Goal: Task Accomplishment & Management: Use online tool/utility

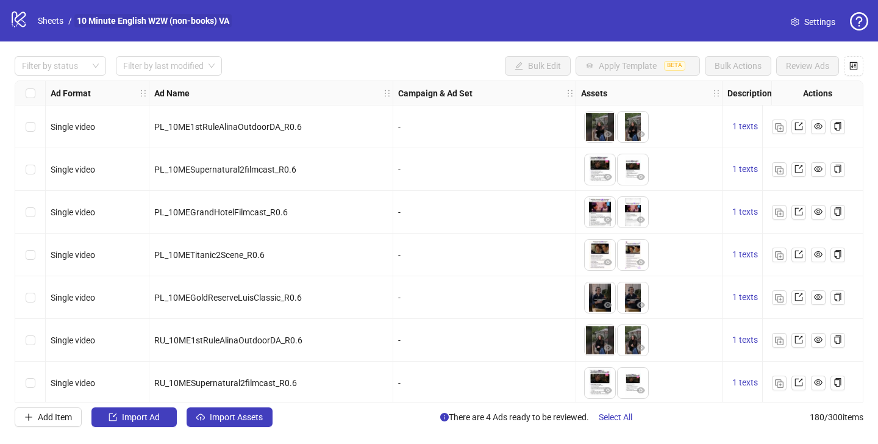
click at [117, 26] on link "10 Minute English W2W (non-books) VA" at bounding box center [152, 20] width 157 height 13
click at [121, 23] on link "10 Minute English W2W (non-books) VA" at bounding box center [152, 20] width 157 height 13
click at [35, 24] on link "Sheets" at bounding box center [50, 20] width 30 height 13
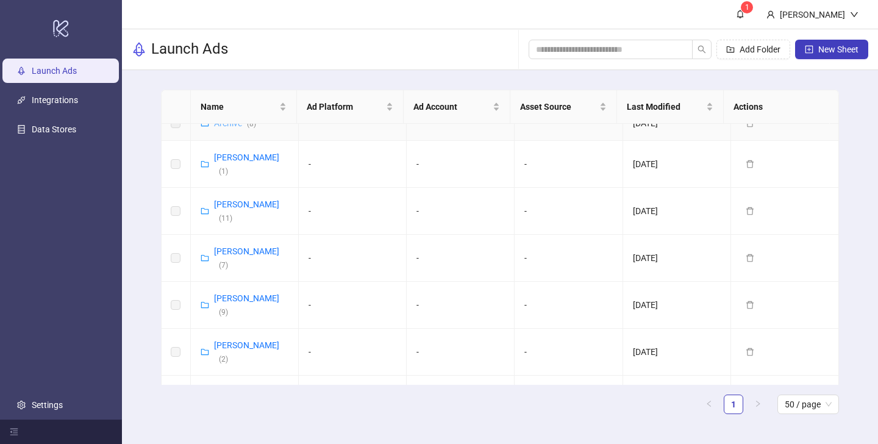
scroll to position [66, 0]
click at [254, 339] on link "Vladislav Shilo ( 2 )" at bounding box center [246, 350] width 65 height 23
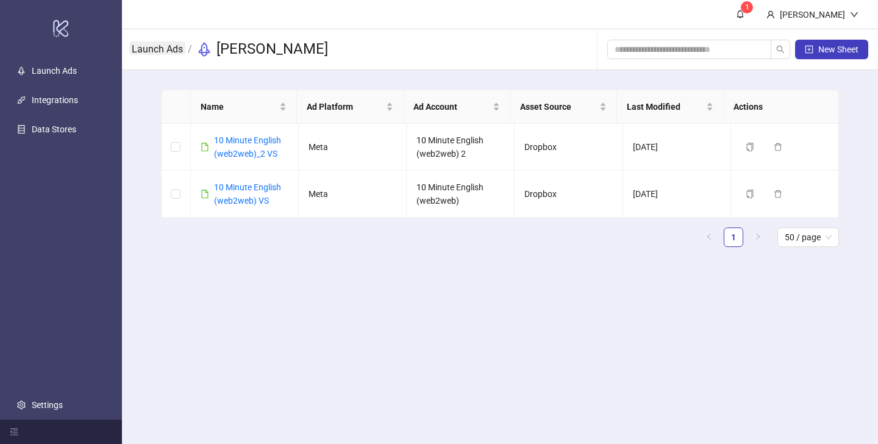
click at [179, 46] on link "Launch Ads" at bounding box center [157, 47] width 56 height 13
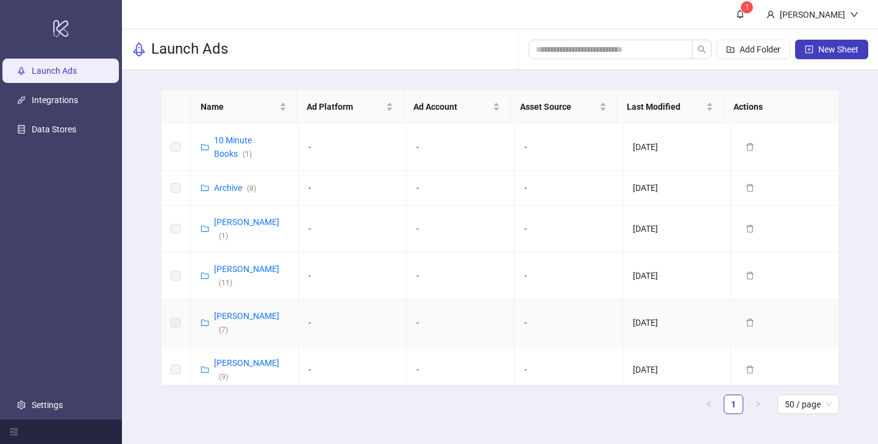
scroll to position [66, 0]
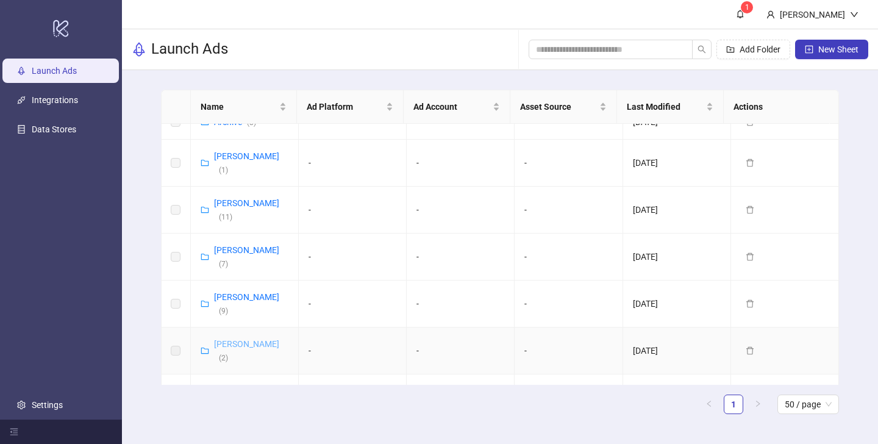
click at [252, 339] on link "Vladislav Shilo ( 2 )" at bounding box center [246, 350] width 65 height 23
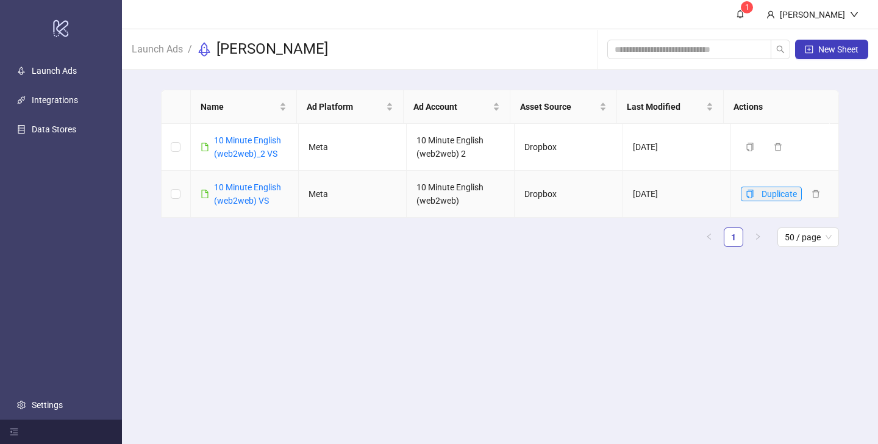
click at [745, 193] on icon "copy" at bounding box center [749, 194] width 9 height 9
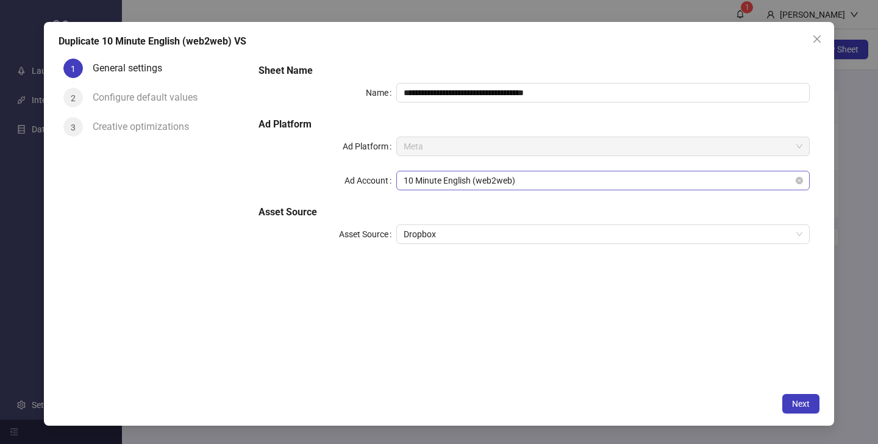
click at [489, 179] on span "10 Minute English (web2web)" at bounding box center [603, 180] width 399 height 18
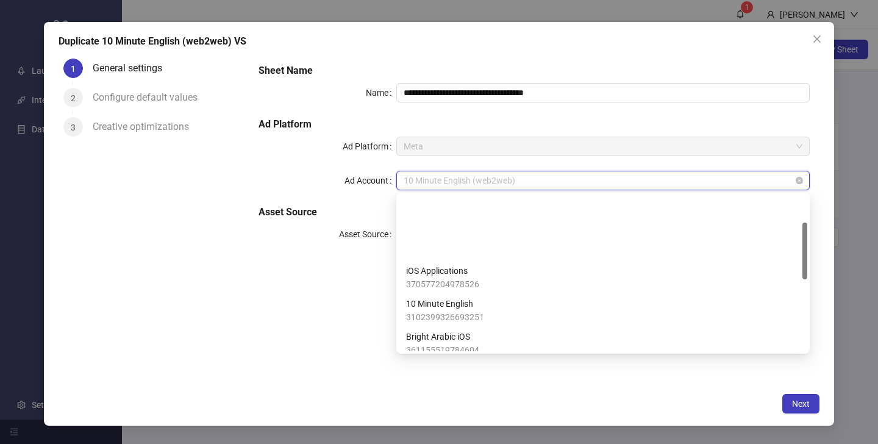
scroll to position [74, 0]
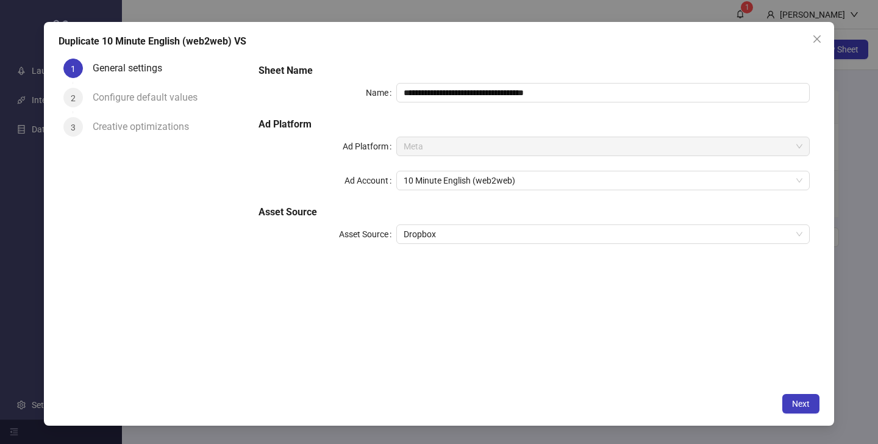
click at [342, 180] on div "Ad Account" at bounding box center [327, 181] width 138 height 20
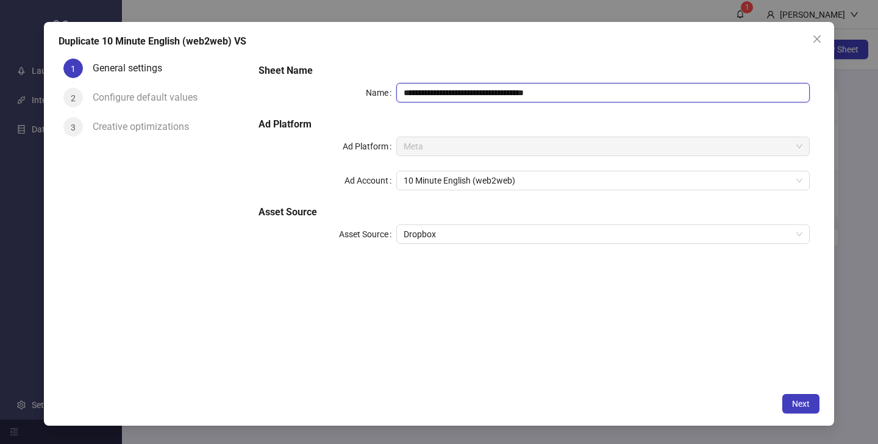
click at [526, 94] on input "**********" at bounding box center [602, 93] width 413 height 20
drag, startPoint x: 530, startPoint y: 92, endPoint x: 574, endPoint y: 91, distance: 43.3
click at [574, 91] on input "**********" at bounding box center [602, 93] width 413 height 20
click at [491, 180] on span "10 Minute English (web2web)" at bounding box center [603, 180] width 399 height 18
type input "**********"
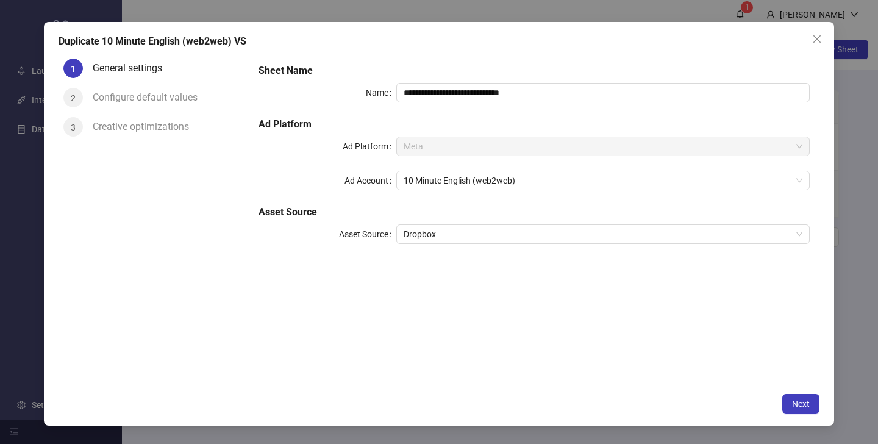
click at [352, 188] on label "Ad Account" at bounding box center [370, 181] width 52 height 20
click at [404, 188] on input "Ad Account" at bounding box center [598, 180] width 388 height 18
click at [791, 399] on button "Next" at bounding box center [800, 404] width 37 height 20
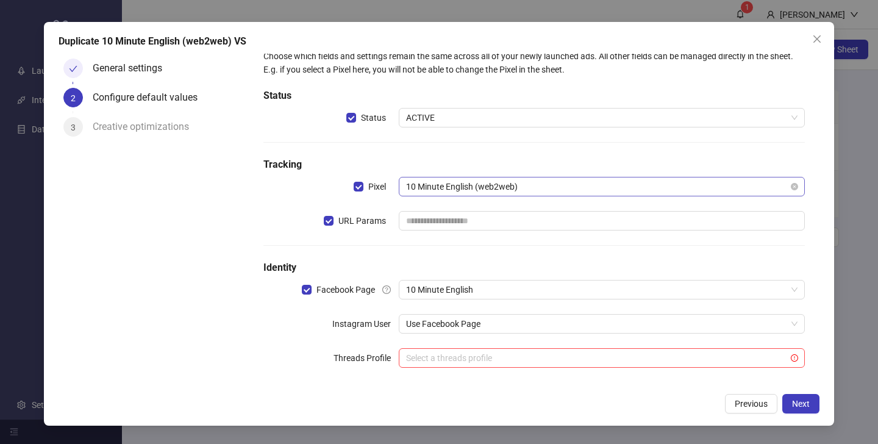
scroll to position [20, 0]
click at [502, 352] on input "search" at bounding box center [596, 357] width 380 height 18
click at [381, 360] on label "Threads Profile" at bounding box center [365, 357] width 65 height 20
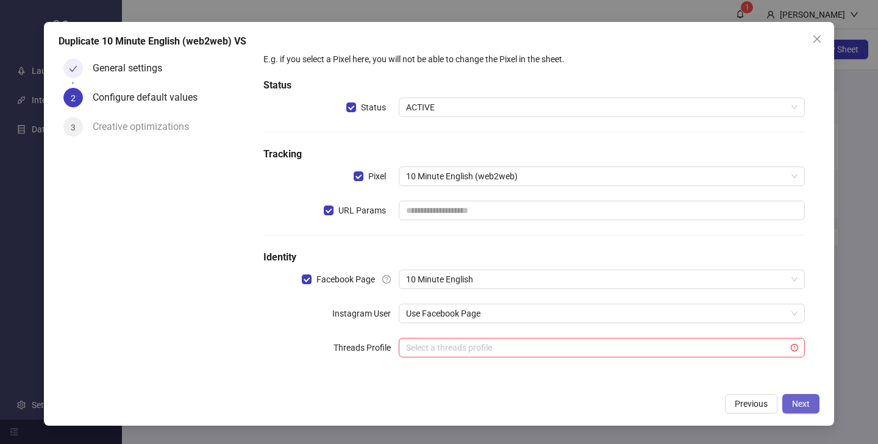
click at [795, 405] on span "Next" at bounding box center [801, 404] width 18 height 10
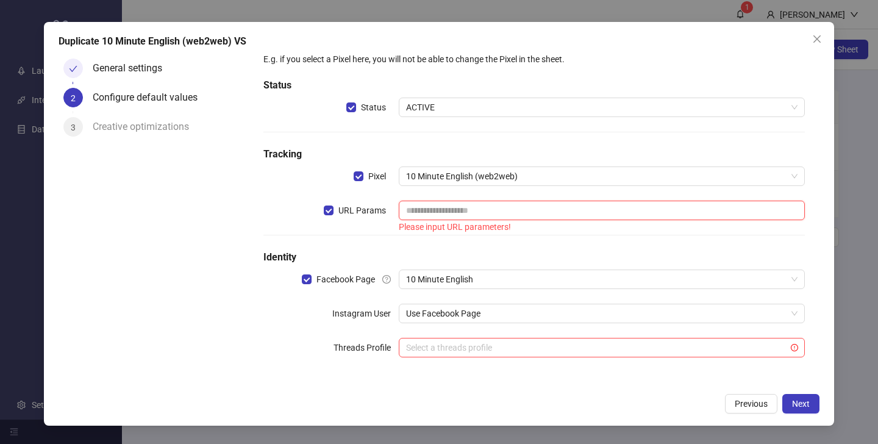
click at [530, 203] on input "text" at bounding box center [602, 211] width 406 height 20
click at [474, 218] on input "text" at bounding box center [602, 211] width 406 height 20
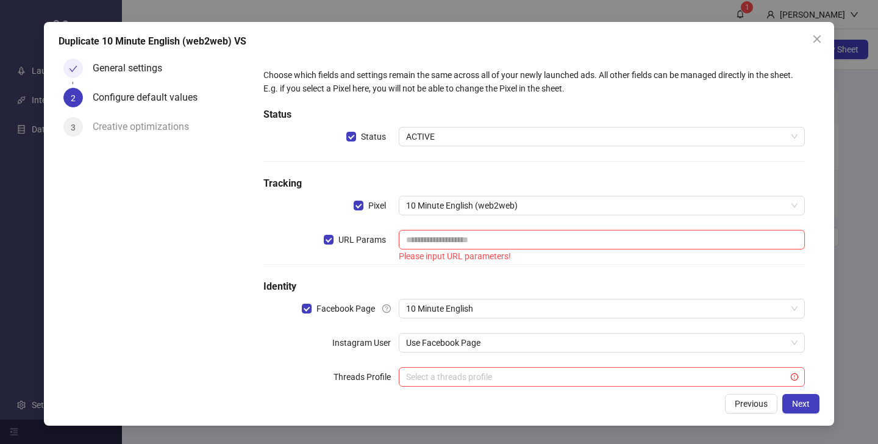
scroll to position [0, 0]
click at [810, 35] on span "Close" at bounding box center [817, 39] width 20 height 10
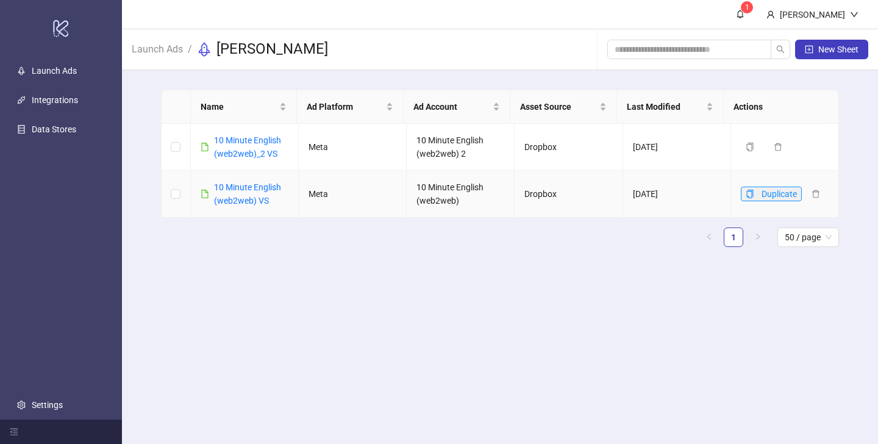
click at [747, 192] on icon "copy" at bounding box center [750, 194] width 7 height 9
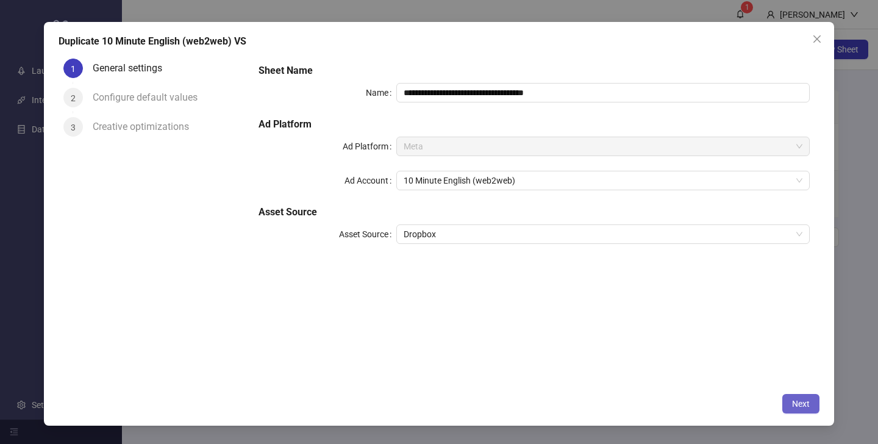
click at [796, 396] on button "Next" at bounding box center [800, 404] width 37 height 20
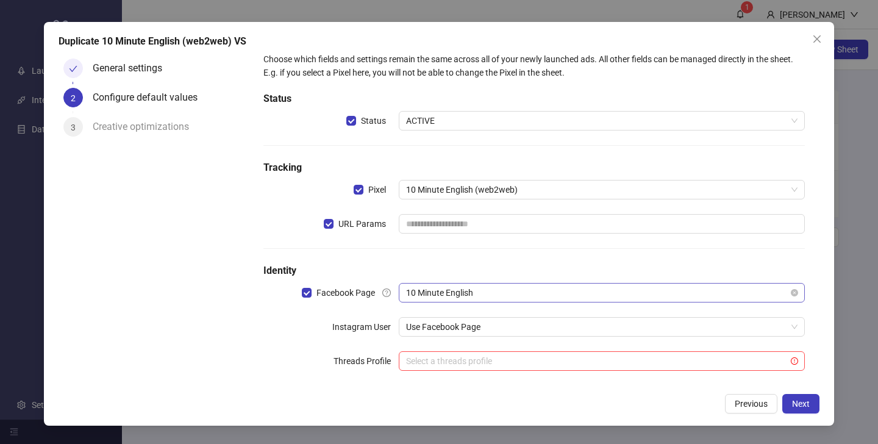
scroll to position [29, 0]
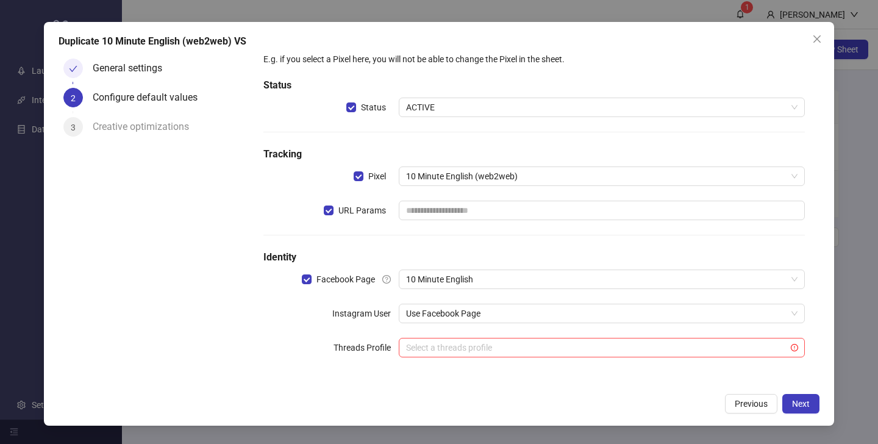
click at [139, 68] on div "General settings" at bounding box center [132, 69] width 79 height 20
click at [73, 69] on icon "check" at bounding box center [73, 69] width 8 height 6
click at [760, 407] on span "Previous" at bounding box center [750, 404] width 33 height 10
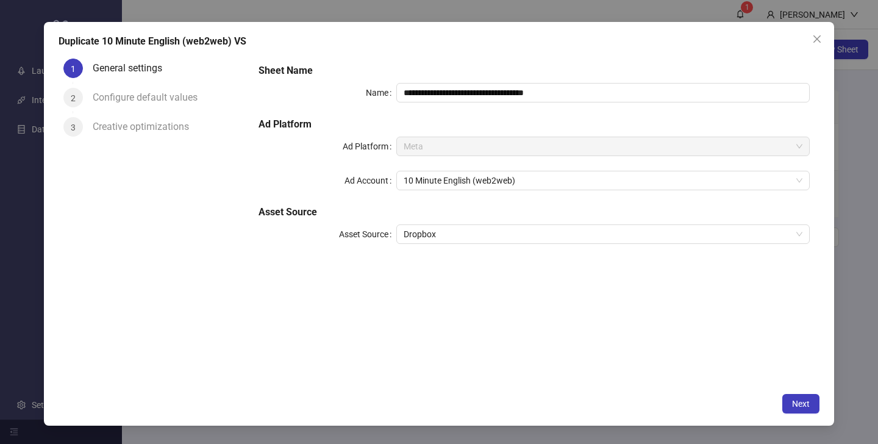
scroll to position [0, 0]
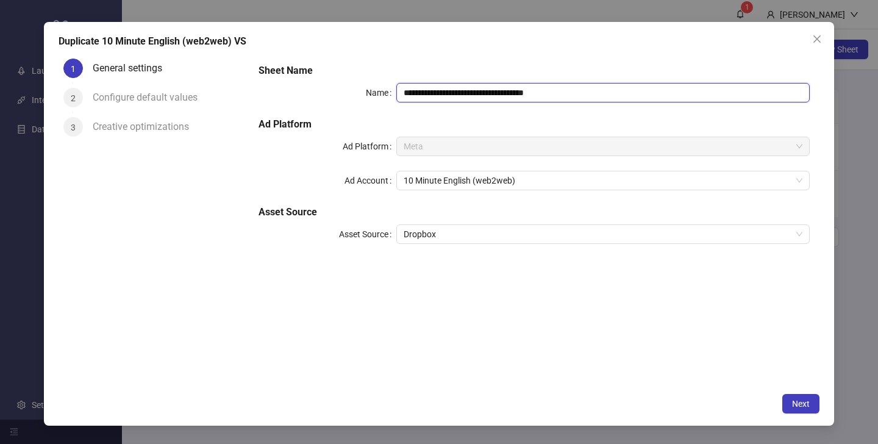
click at [526, 95] on input "**********" at bounding box center [602, 93] width 413 height 20
drag, startPoint x: 529, startPoint y: 92, endPoint x: 585, endPoint y: 93, distance: 56.1
click at [585, 93] on input "**********" at bounding box center [602, 93] width 413 height 20
type input "**********"
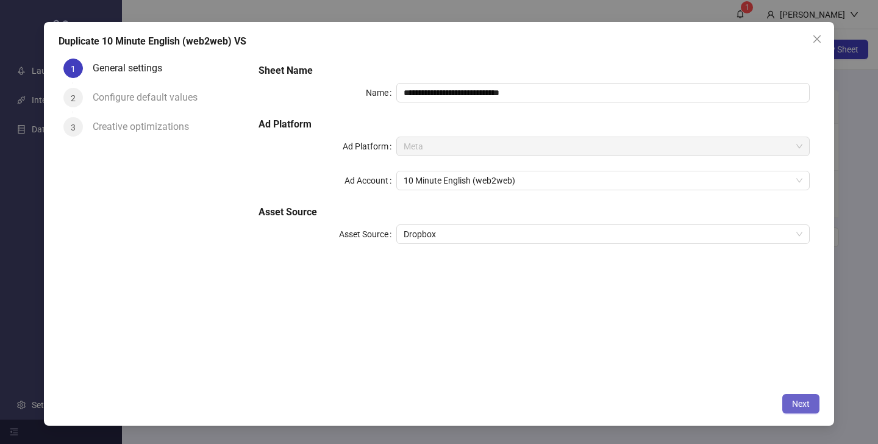
click at [794, 403] on span "Next" at bounding box center [801, 404] width 18 height 10
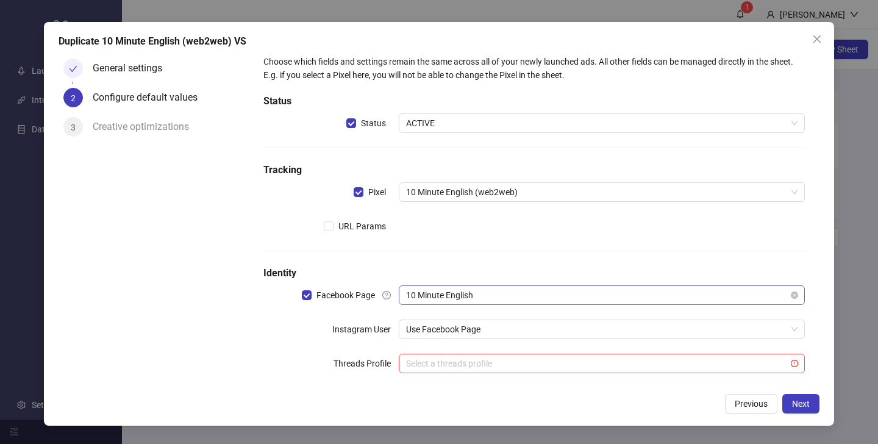
scroll to position [29, 0]
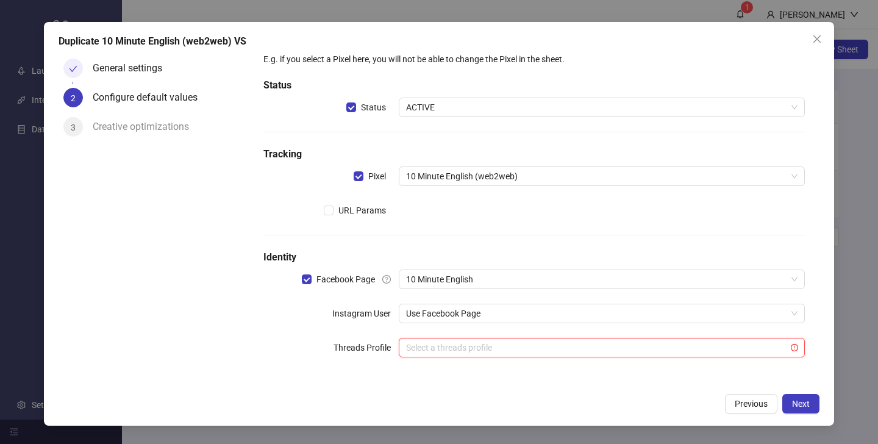
click at [454, 354] on input "search" at bounding box center [596, 347] width 380 height 18
click at [358, 329] on div "Choose which fields and settings remain the same across all of your newly launc…" at bounding box center [533, 205] width 551 height 342
click at [794, 404] on span "Next" at bounding box center [801, 404] width 18 height 10
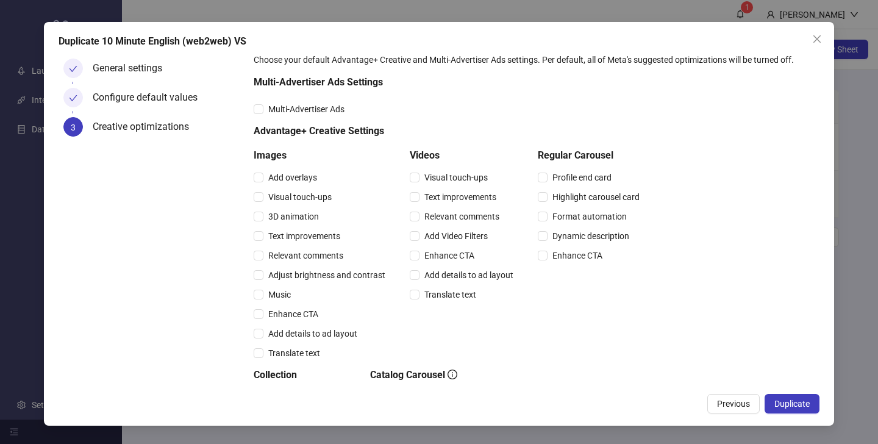
scroll to position [24, 0]
click at [786, 404] on span "Duplicate" at bounding box center [791, 404] width 35 height 10
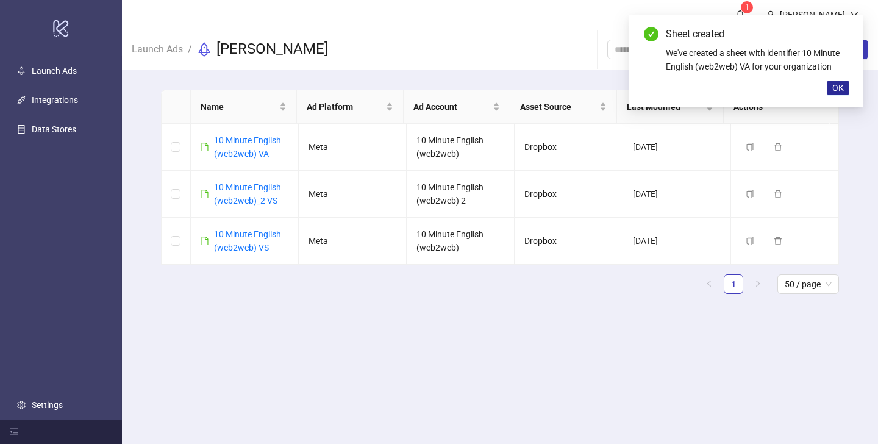
click at [842, 90] on span "OK" at bounding box center [838, 88] width 12 height 10
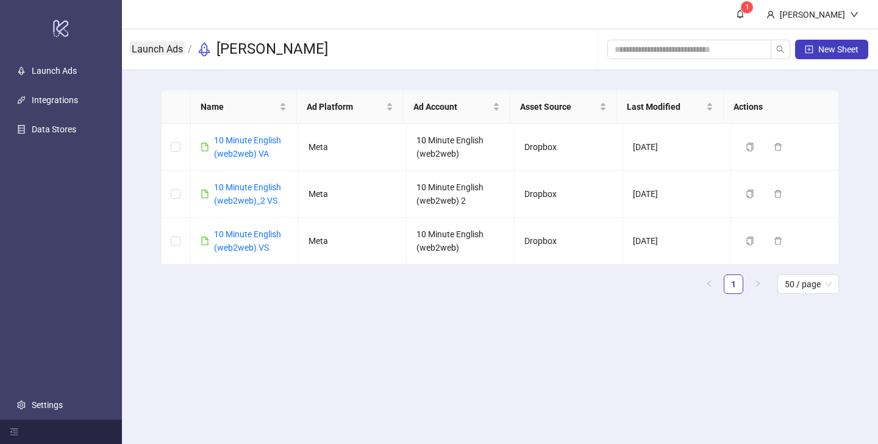
click at [163, 50] on link "Launch Ads" at bounding box center [157, 47] width 56 height 13
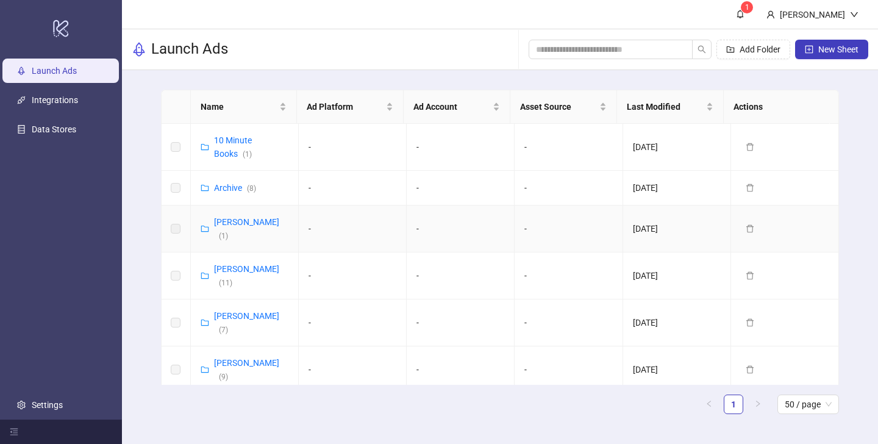
click at [242, 215] on td "Vasilii Albul ( 1 )" at bounding box center [245, 228] width 108 height 47
click at [244, 222] on link "Vasilii Albul ( 1 )" at bounding box center [246, 228] width 65 height 23
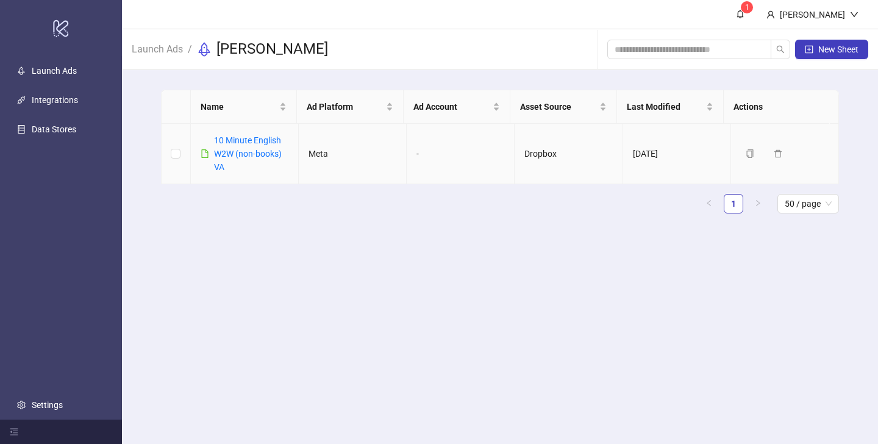
click at [269, 147] on div "10 Minute English W2W (non-books) VA" at bounding box center [251, 153] width 74 height 40
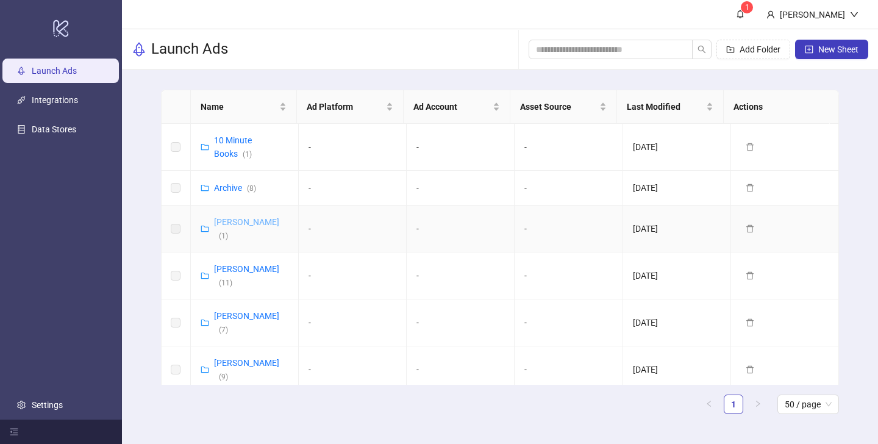
click at [239, 220] on link "Vasilii Albul ( 1 )" at bounding box center [246, 228] width 65 height 23
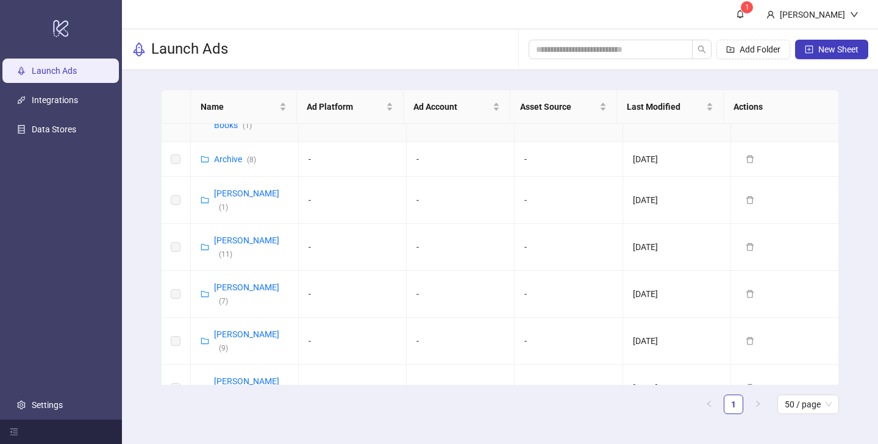
scroll to position [66, 0]
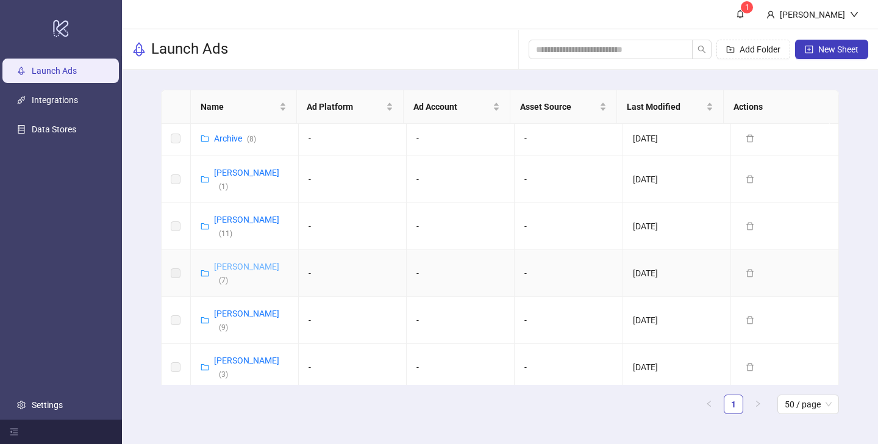
scroll to position [66, 0]
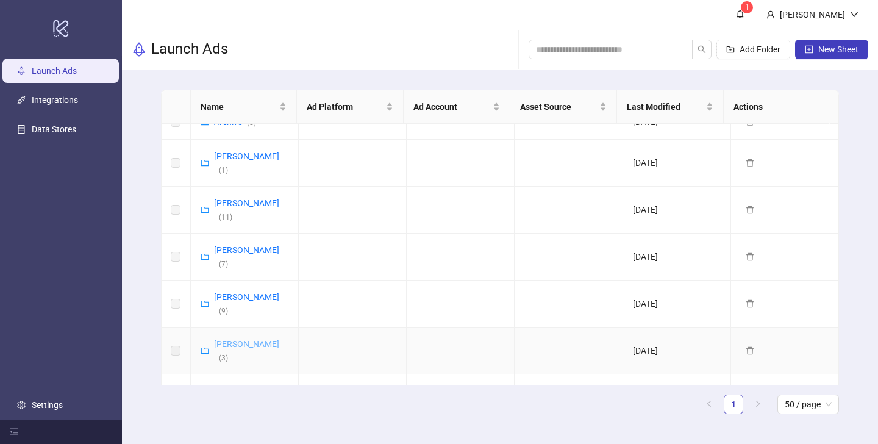
click at [249, 339] on link "[PERSON_NAME] ( 3 )" at bounding box center [246, 350] width 65 height 23
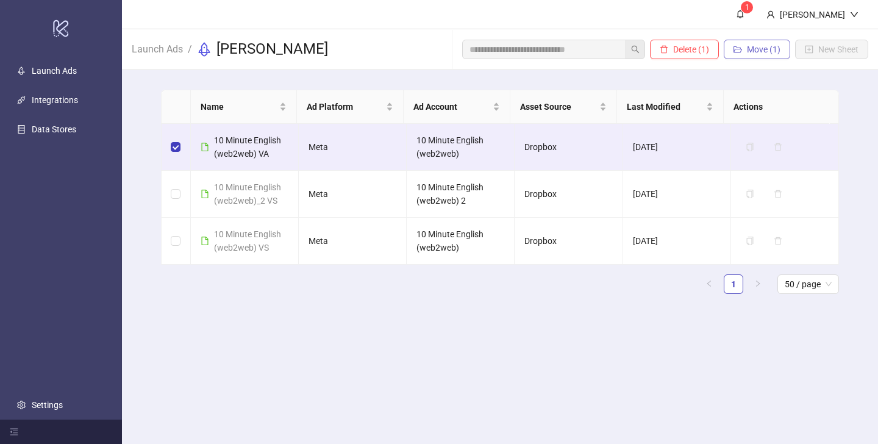
click at [766, 55] on button "Move (1)" at bounding box center [757, 50] width 66 height 20
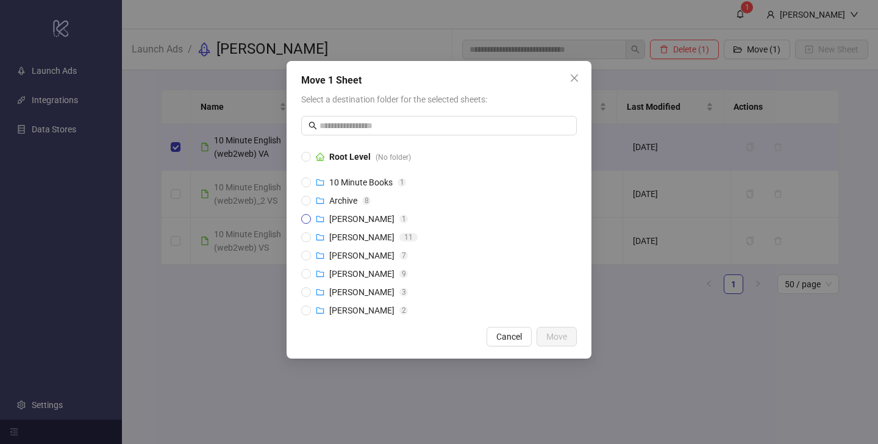
click at [355, 221] on span "[PERSON_NAME]" at bounding box center [361, 219] width 65 height 10
click at [569, 337] on button "Move" at bounding box center [556, 337] width 40 height 20
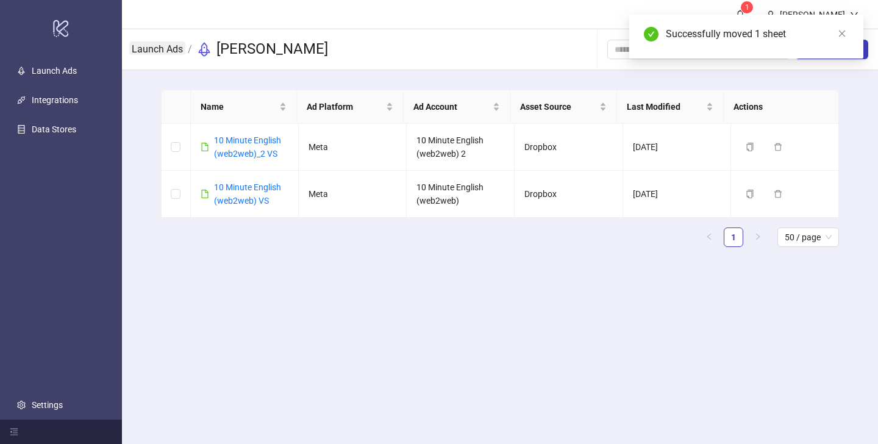
click at [157, 50] on link "Launch Ads" at bounding box center [157, 47] width 56 height 13
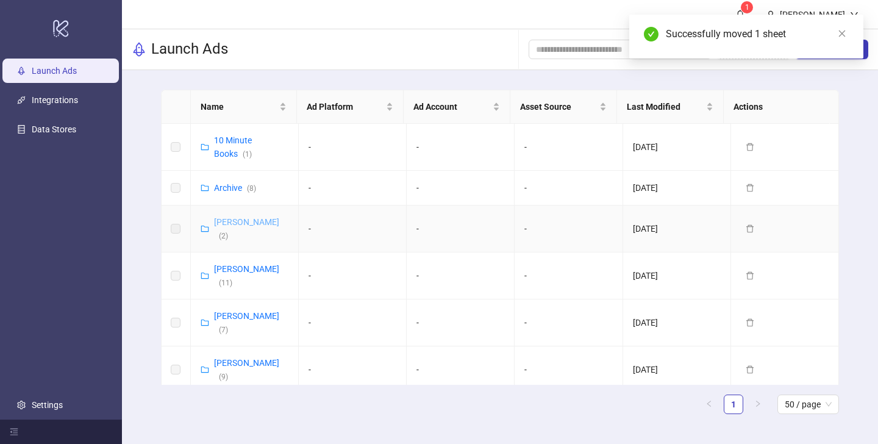
click at [255, 226] on link "[PERSON_NAME] ( 2 )" at bounding box center [246, 228] width 65 height 23
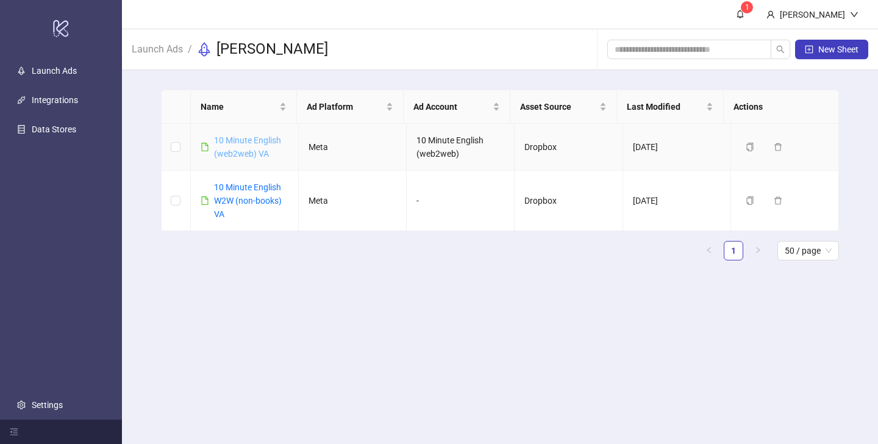
click at [254, 152] on link "10 Minute English (web2web) VA" at bounding box center [247, 146] width 67 height 23
